Goal: Navigation & Orientation: Find specific page/section

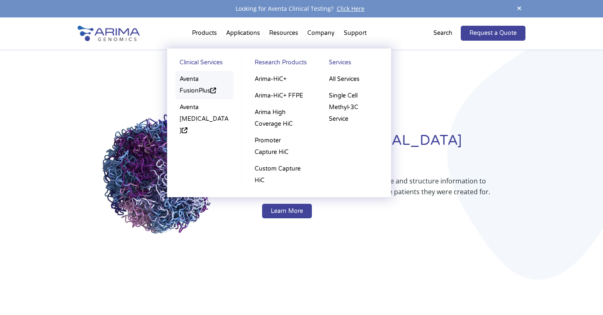
click at [196, 81] on link "Aventa FusionPlus" at bounding box center [204, 85] width 58 height 28
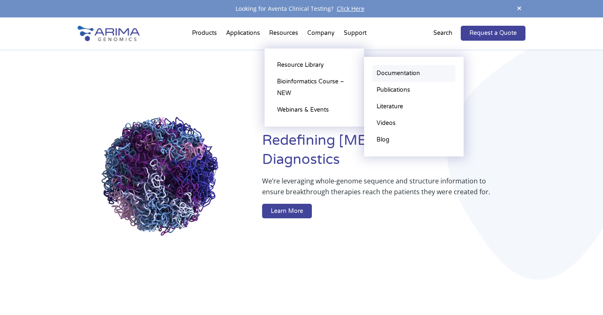
click at [386, 69] on link "Documentation" at bounding box center [413, 73] width 83 height 17
